Goal: Task Accomplishment & Management: Manage account settings

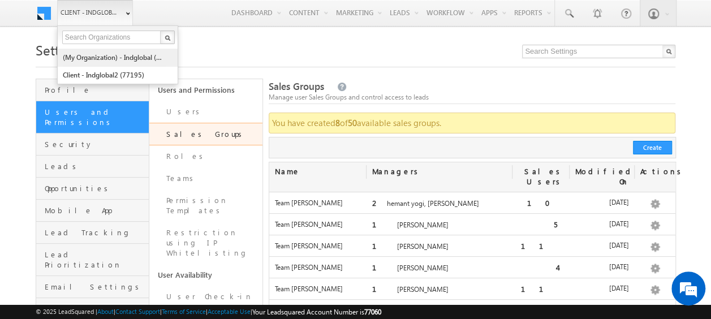
click at [87, 53] on link "(My Organization) - indglobal (48060)" at bounding box center [113, 58] width 103 height 18
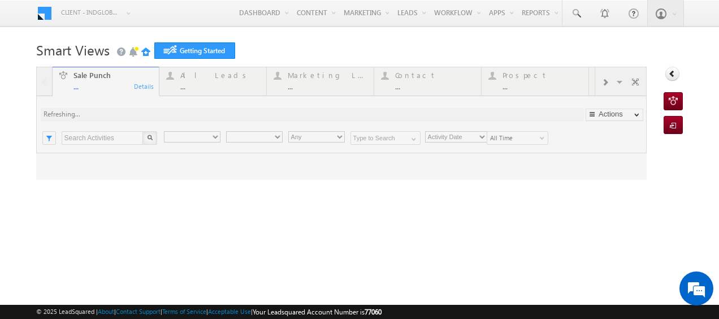
type input "Any Owner"
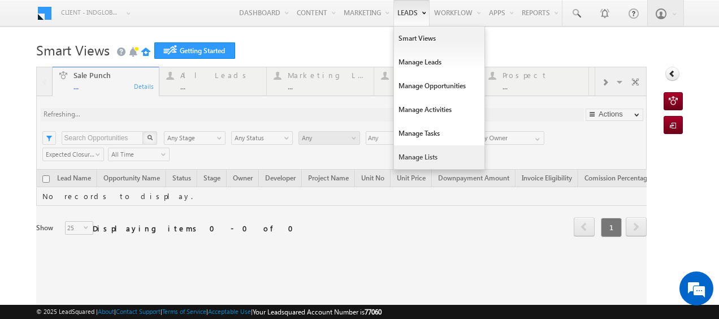
click at [423, 156] on link "Manage Lists" at bounding box center [439, 157] width 90 height 24
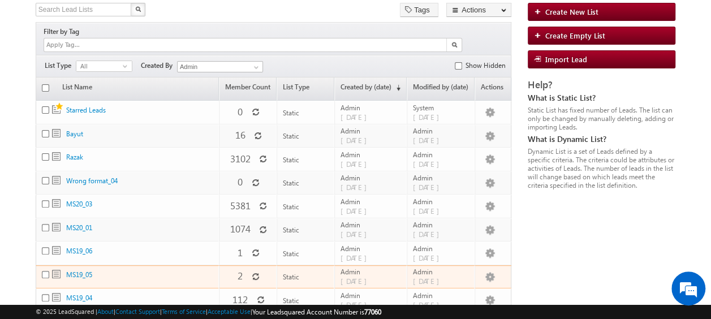
scroll to position [72, 0]
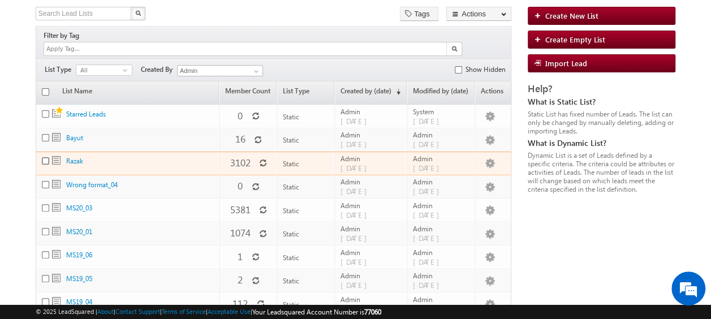
click at [44, 157] on input "checkbox" at bounding box center [45, 160] width 7 height 7
checkbox input "true"
click at [73, 157] on link "Razak" at bounding box center [74, 161] width 17 height 8
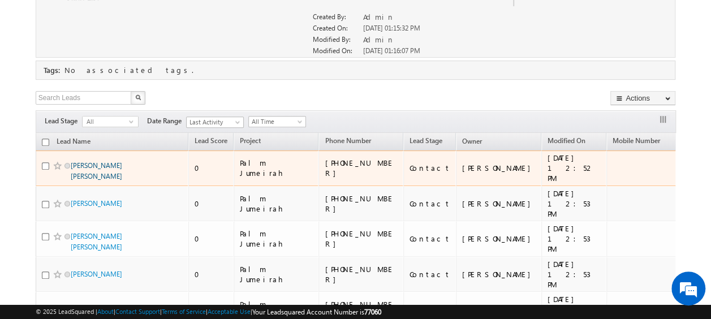
scroll to position [153, 0]
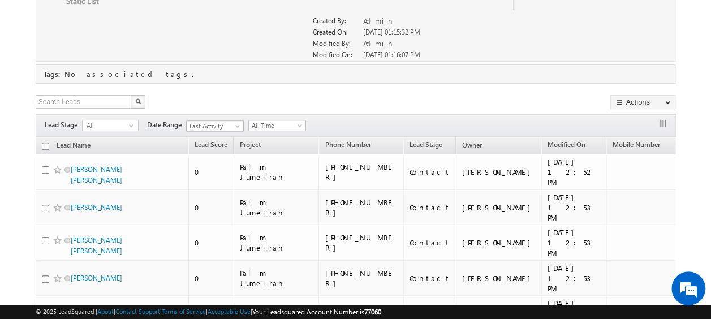
click at [44, 144] on input "checkbox" at bounding box center [45, 145] width 7 height 7
checkbox input "true"
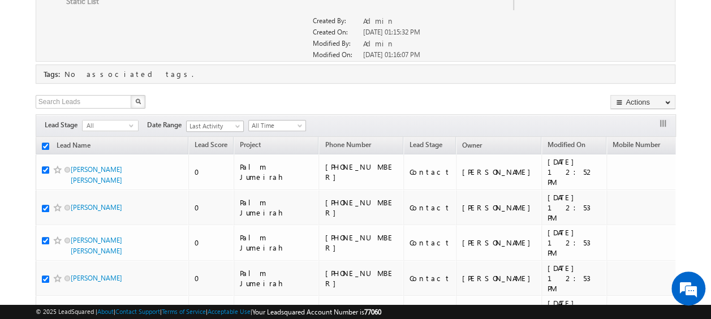
checkbox input "true"
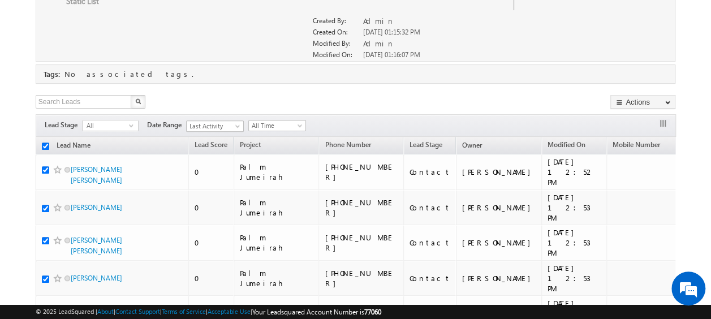
checkbox input "true"
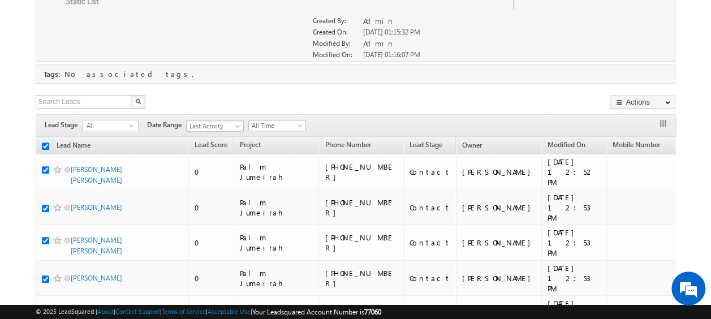
checkbox input "true"
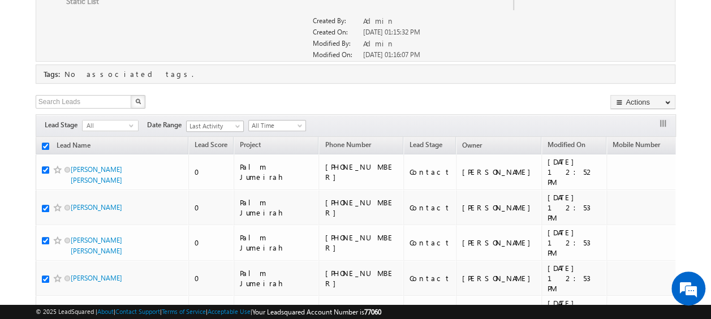
checkbox input "true"
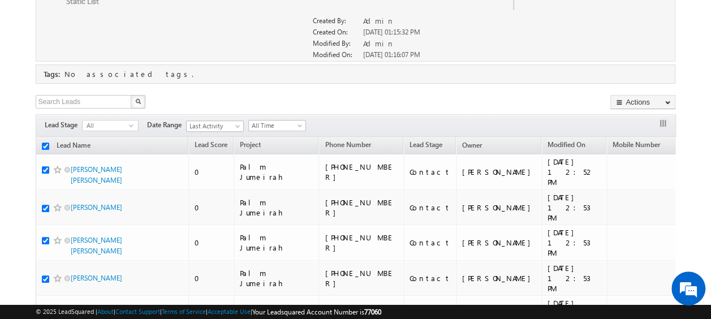
checkbox input "true"
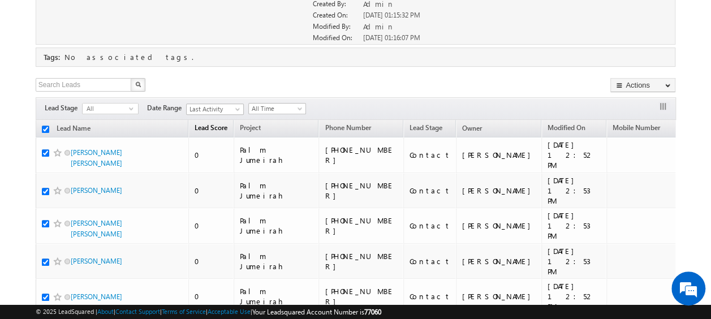
scroll to position [0, 0]
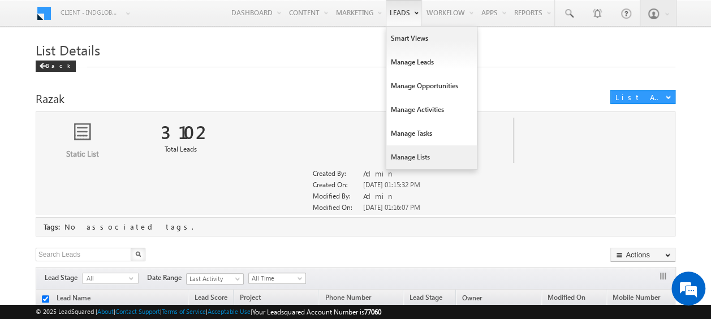
click at [400, 153] on link "Manage Lists" at bounding box center [431, 157] width 90 height 24
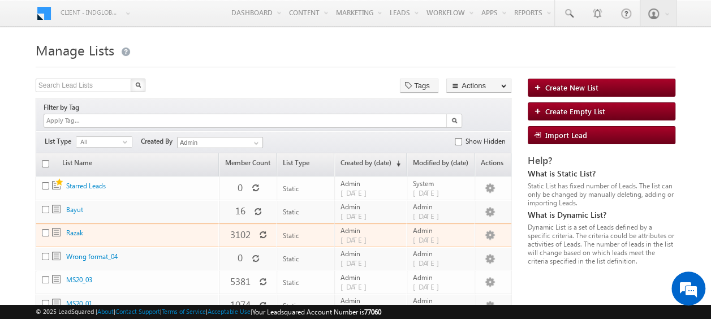
scroll to position [57, 0]
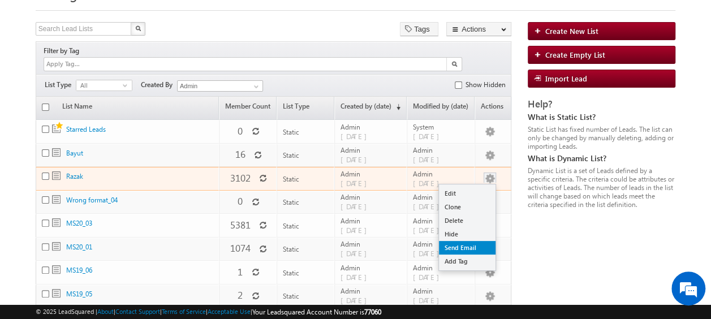
click at [458, 241] on link "Send Email" at bounding box center [467, 248] width 57 height 14
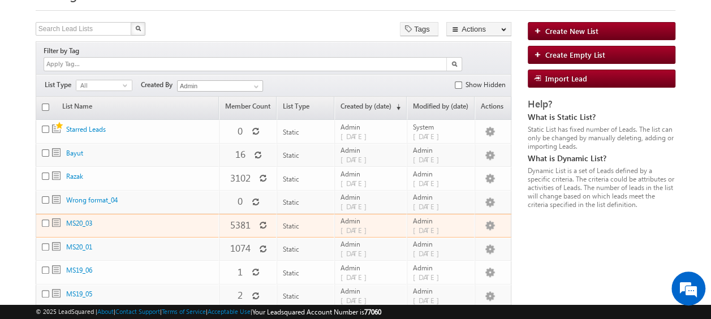
scroll to position [0, 0]
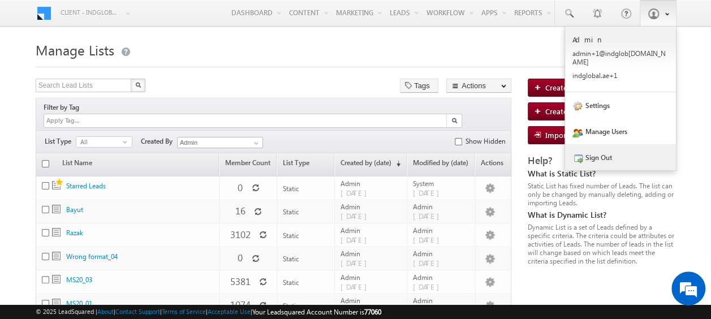
click at [605, 152] on link "Sign Out" at bounding box center [620, 157] width 111 height 26
